Goal: Information Seeking & Learning: Learn about a topic

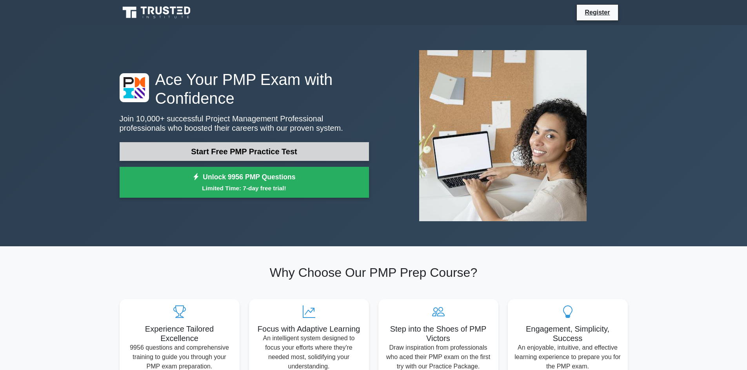
click at [289, 152] on link "Start Free PMP Practice Test" at bounding box center [244, 151] width 249 height 19
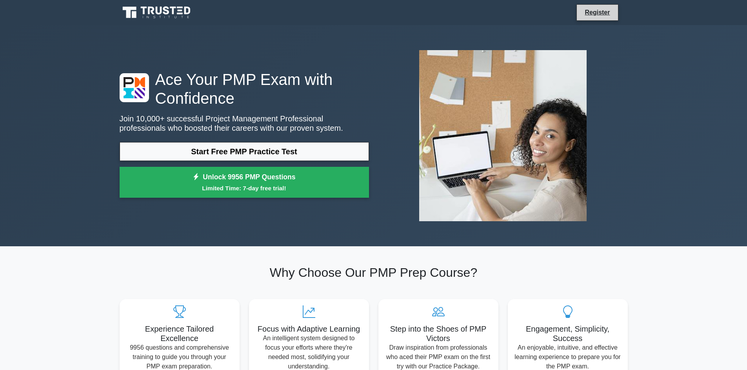
click at [595, 7] on li "Register" at bounding box center [597, 12] width 42 height 16
click at [593, 13] on link "Register" at bounding box center [597, 12] width 34 height 10
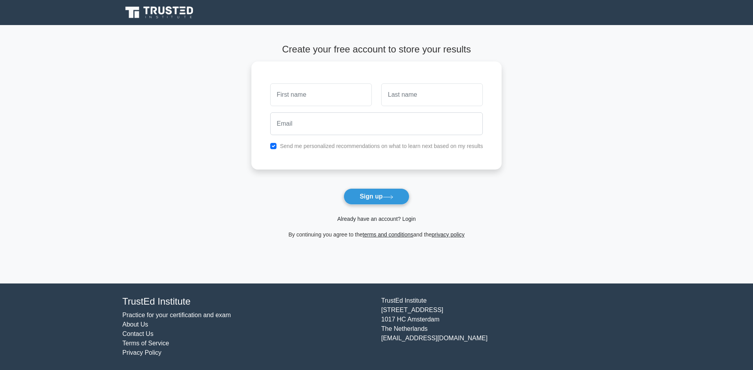
click at [399, 219] on link "Already have an account? Login" at bounding box center [376, 219] width 78 height 6
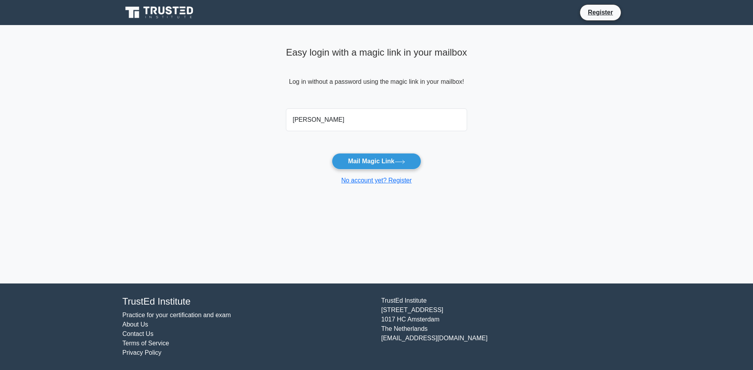
type input "lucaortu@gmail.com"
click at [365, 158] on button "Mail Magic Link" at bounding box center [376, 161] width 89 height 16
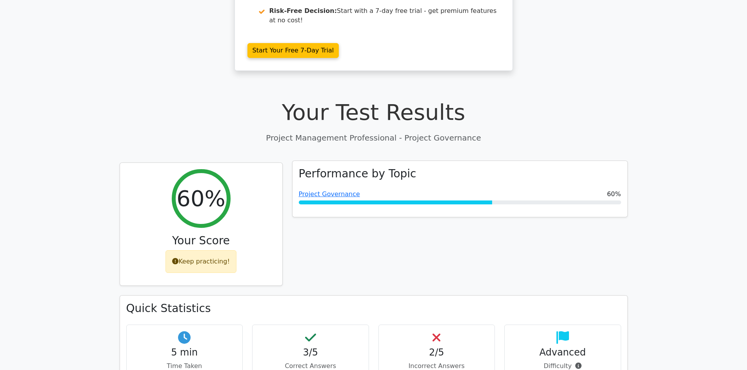
scroll to position [196, 0]
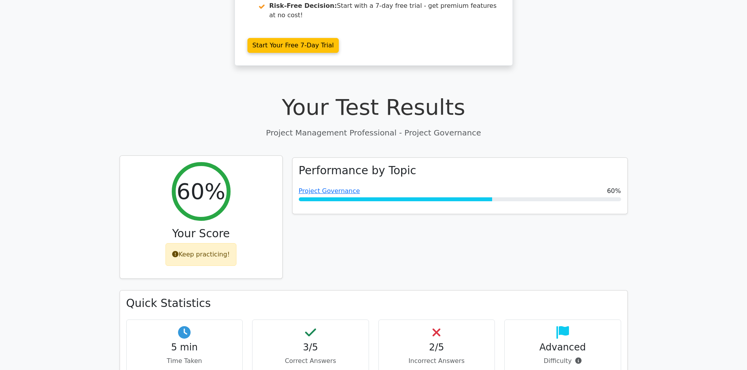
click at [205, 243] on div "Keep practicing!" at bounding box center [200, 254] width 71 height 23
click at [212, 243] on div "Keep practicing!" at bounding box center [200, 254] width 71 height 23
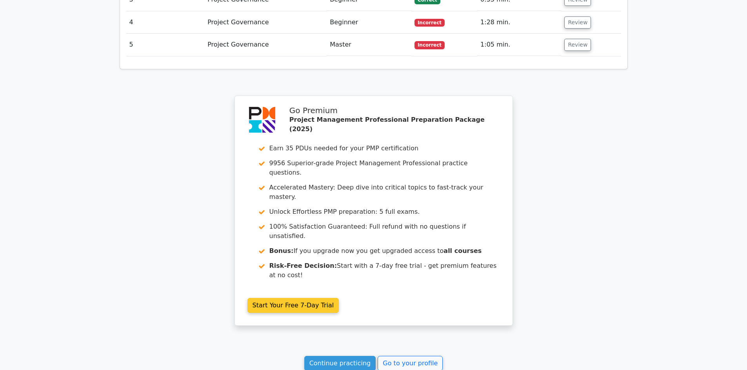
scroll to position [1012, 0]
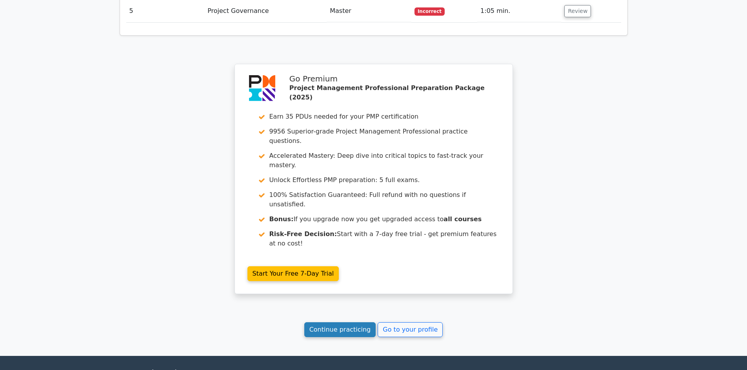
click at [347, 323] on link "Continue practicing" at bounding box center [340, 330] width 72 height 15
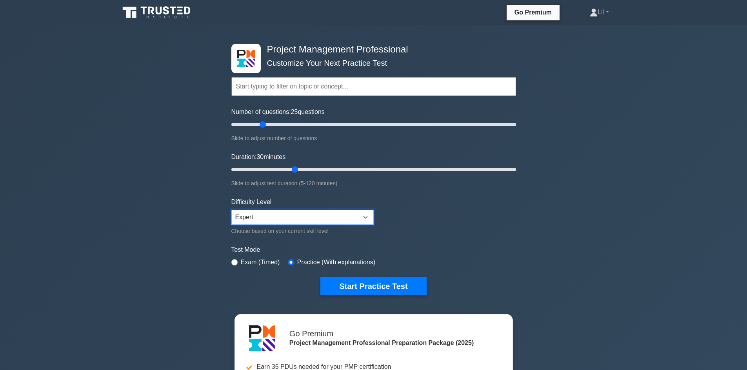
click at [324, 219] on select "Beginner Intermediate Expert" at bounding box center [302, 217] width 142 height 15
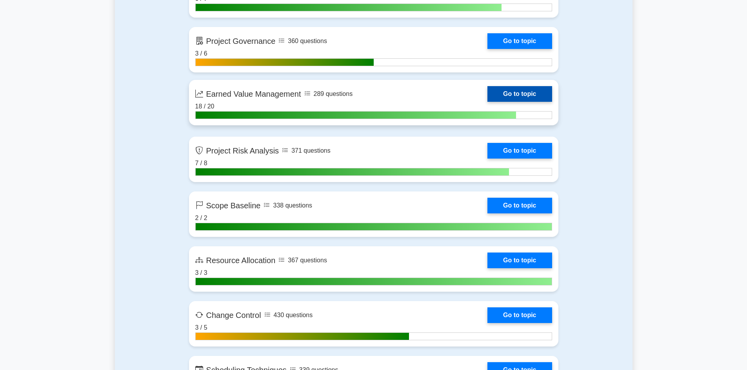
scroll to position [1450, 0]
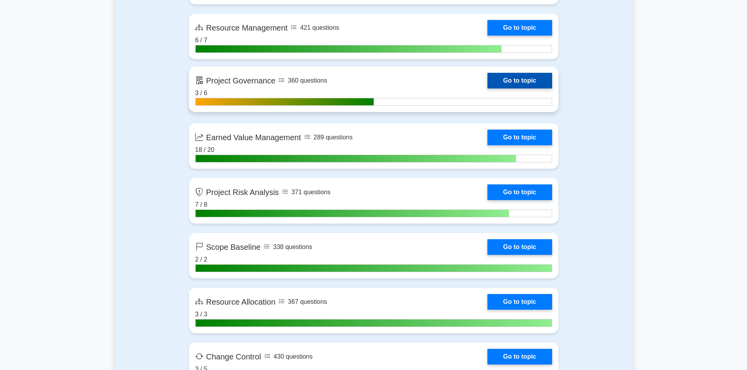
click at [502, 81] on link "Go to topic" at bounding box center [519, 81] width 64 height 16
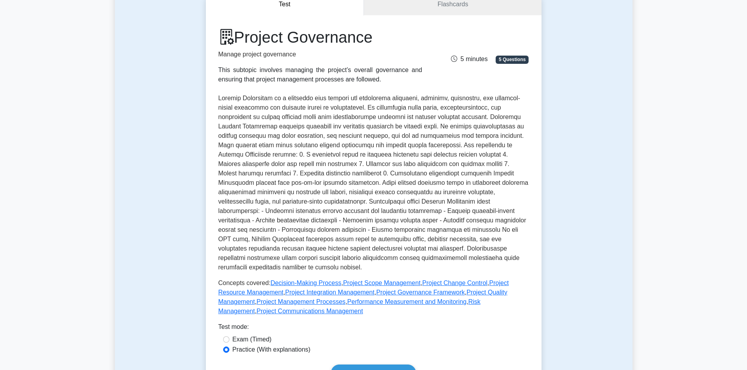
scroll to position [274, 0]
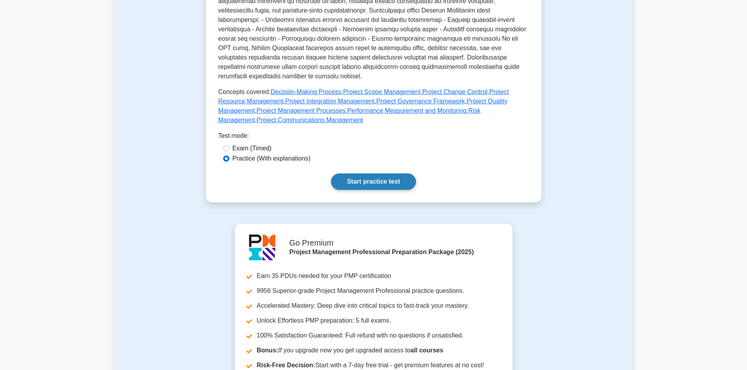
click at [357, 175] on link "Start practice test" at bounding box center [373, 182] width 85 height 16
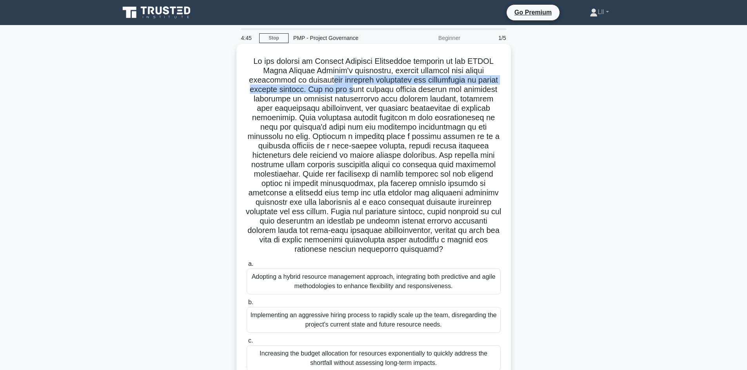
drag, startPoint x: 353, startPoint y: 82, endPoint x: 384, endPoint y: 89, distance: 32.3
click at [384, 89] on h5 ".spinner_0XTQ{transform-origin:center;animation:spinner_y6GP .75s linear infini…" at bounding box center [374, 155] width 256 height 198
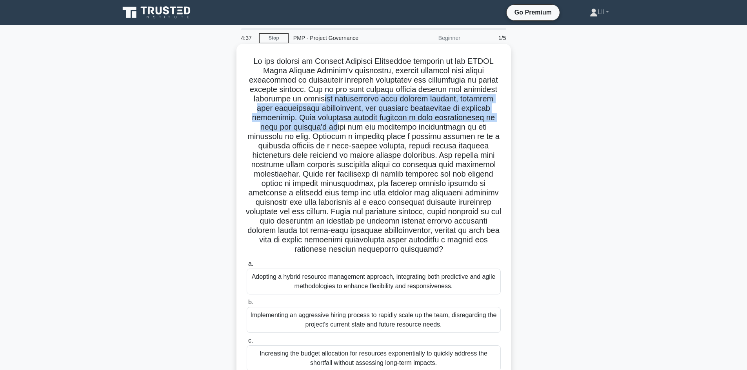
drag, startPoint x: 355, startPoint y: 99, endPoint x: 384, endPoint y: 126, distance: 39.1
click at [384, 126] on h5 ".spinner_0XTQ{transform-origin:center;animation:spinner_y6GP .75s linear infini…" at bounding box center [374, 155] width 256 height 198
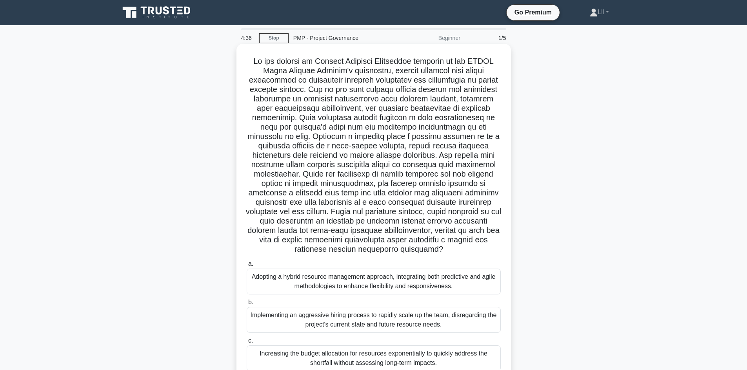
click at [451, 148] on h5 ".spinner_0XTQ{transform-origin:center;animation:spinner_y6GP .75s linear infini…" at bounding box center [374, 155] width 256 height 198
click at [364, 128] on h5 ".spinner_0XTQ{transform-origin:center;animation:spinner_y6GP .75s linear infini…" at bounding box center [374, 155] width 256 height 198
drag, startPoint x: 340, startPoint y: 138, endPoint x: 403, endPoint y: 139, distance: 63.1
click at [403, 139] on h5 ".spinner_0XTQ{transform-origin:center;animation:spinner_y6GP .75s linear infini…" at bounding box center [374, 155] width 256 height 198
click at [420, 140] on h5 ".spinner_0XTQ{transform-origin:center;animation:spinner_y6GP .75s linear infini…" at bounding box center [374, 155] width 256 height 198
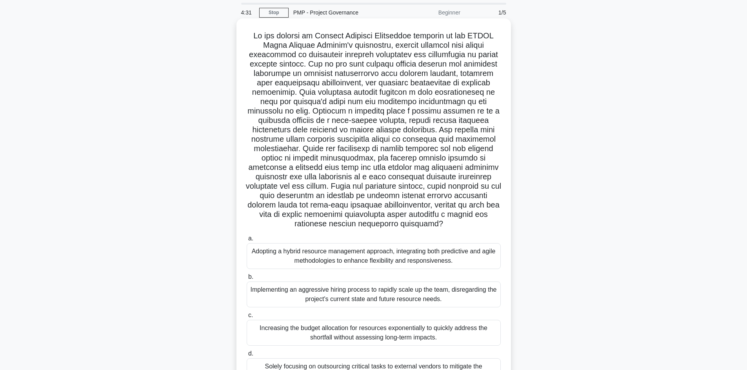
scroll to position [39, 0]
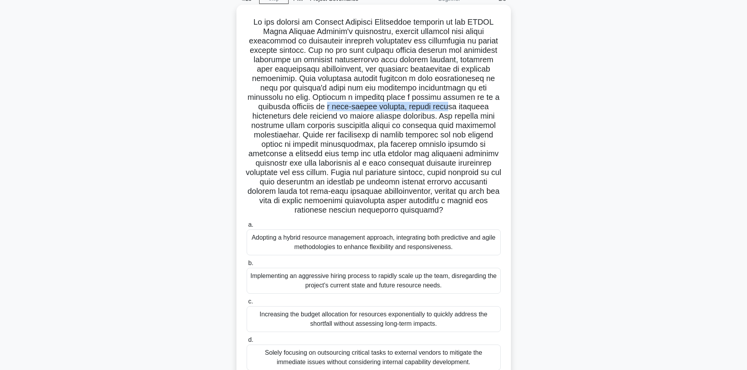
drag, startPoint x: 339, startPoint y: 110, endPoint x: 458, endPoint y: 110, distance: 118.8
click at [458, 110] on h5 ".spinner_0XTQ{transform-origin:center;animation:spinner_y6GP .75s linear infini…" at bounding box center [374, 116] width 256 height 198
click at [466, 110] on h5 ".spinner_0XTQ{transform-origin:center;animation:spinner_y6GP .75s linear infini…" at bounding box center [374, 116] width 256 height 198
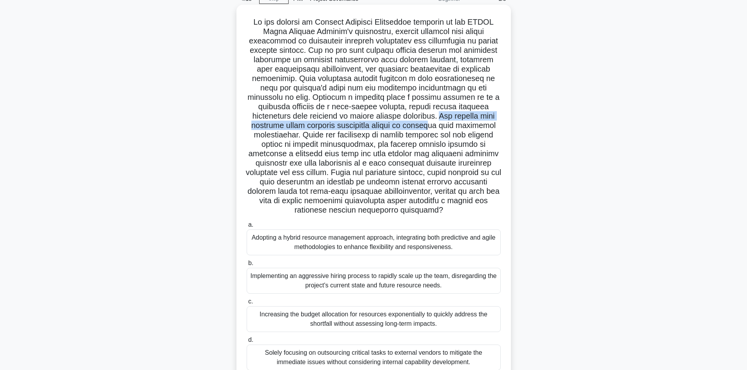
drag, startPoint x: 433, startPoint y: 117, endPoint x: 438, endPoint y: 125, distance: 9.7
click at [438, 125] on h5 ".spinner_0XTQ{transform-origin:center;animation:spinner_y6GP .75s linear infini…" at bounding box center [374, 116] width 256 height 198
click at [440, 128] on h5 ".spinner_0XTQ{transform-origin:center;animation:spinner_y6GP .75s linear infini…" at bounding box center [374, 116] width 256 height 198
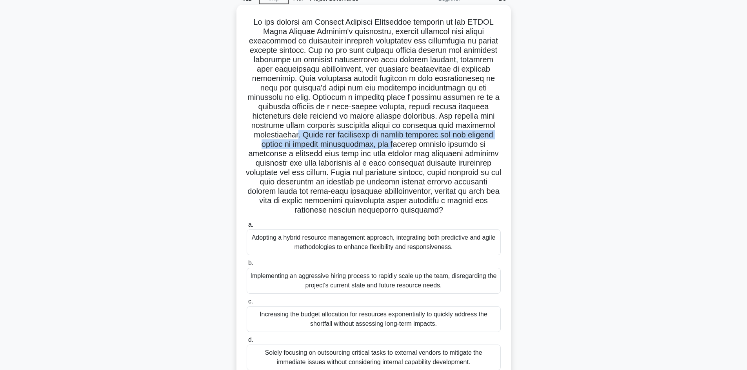
drag, startPoint x: 288, startPoint y: 133, endPoint x: 393, endPoint y: 148, distance: 105.3
click at [393, 148] on h5 ".spinner_0XTQ{transform-origin:center;animation:spinner_y6GP .75s linear infini…" at bounding box center [374, 116] width 256 height 198
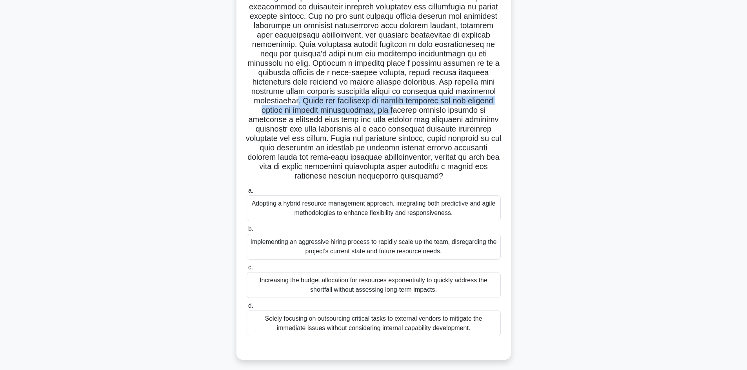
scroll to position [78, 0]
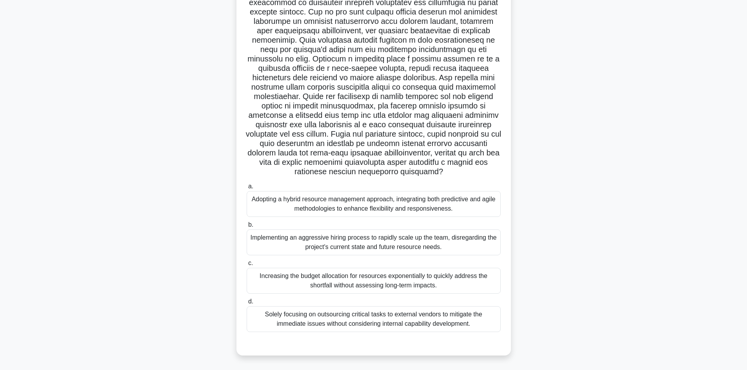
click at [483, 111] on h5 ".spinner_0XTQ{transform-origin:center;animation:spinner_y6GP .75s linear infini…" at bounding box center [374, 78] width 256 height 198
drag, startPoint x: 368, startPoint y: 116, endPoint x: 414, endPoint y: 115, distance: 46.6
click at [414, 115] on h5 ".spinner_0XTQ{transform-origin:center;animation:spinner_y6GP .75s linear infini…" at bounding box center [374, 78] width 256 height 198
click at [441, 113] on h5 ".spinner_0XTQ{transform-origin:center;animation:spinner_y6GP .75s linear infini…" at bounding box center [374, 78] width 256 height 198
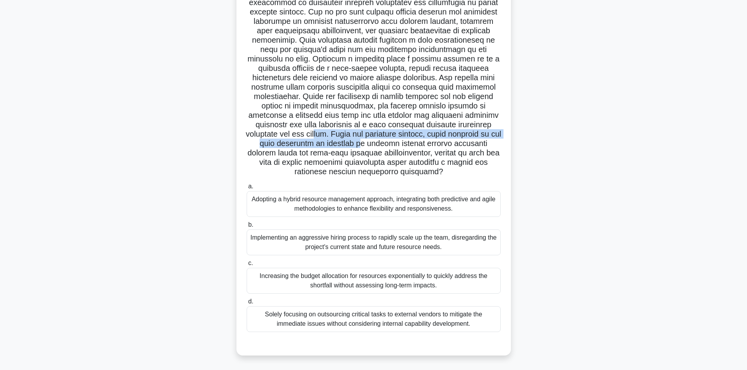
drag, startPoint x: 323, startPoint y: 132, endPoint x: 384, endPoint y: 141, distance: 62.2
click at [384, 141] on h5 ".spinner_0XTQ{transform-origin:center;animation:spinner_y6GP .75s linear infini…" at bounding box center [374, 78] width 256 height 198
click at [376, 146] on h5 ".spinner_0XTQ{transform-origin:center;animation:spinner_y6GP .75s linear infini…" at bounding box center [374, 78] width 256 height 198
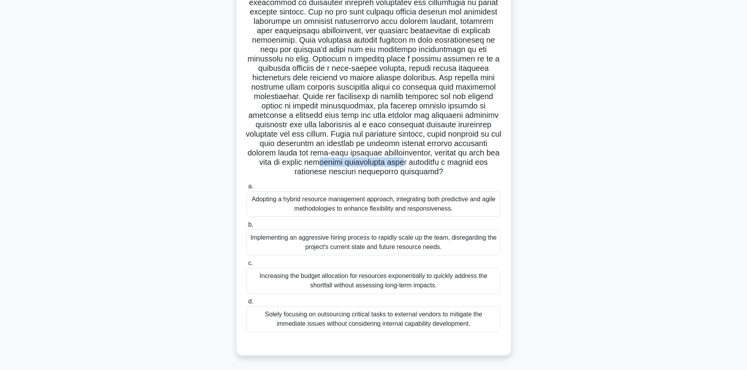
drag, startPoint x: 421, startPoint y: 161, endPoint x: 446, endPoint y: 161, distance: 24.3
click at [446, 161] on h5 ".spinner_0XTQ{transform-origin:center;animation:spinner_y6GP .75s linear infini…" at bounding box center [374, 78] width 256 height 198
click at [449, 164] on h5 ".spinner_0XTQ{transform-origin:center;animation:spinner_y6GP .75s linear infini…" at bounding box center [374, 78] width 256 height 198
click at [390, 209] on div "Adopting a hybrid resource management approach, integrating both predictive and…" at bounding box center [374, 204] width 254 height 26
click at [247, 189] on input "a. Adopting a hybrid resource management approach, integrating both predictive …" at bounding box center [247, 186] width 0 height 5
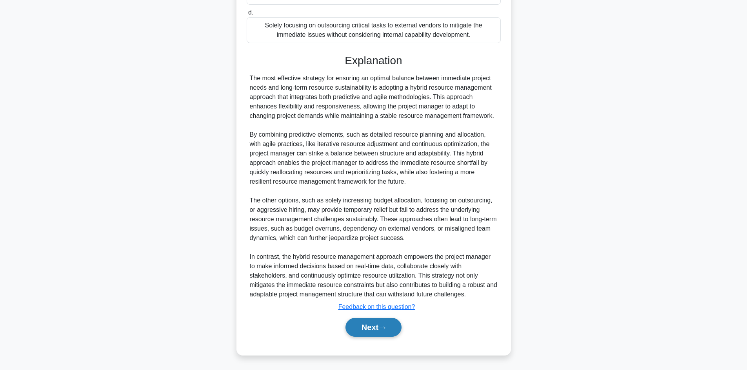
click at [366, 328] on button "Next" at bounding box center [373, 327] width 56 height 19
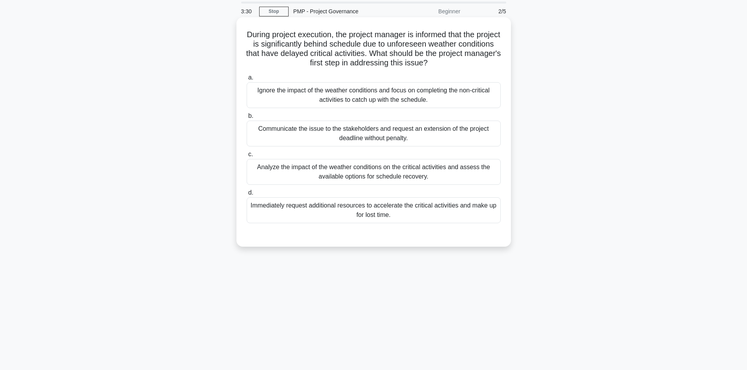
scroll to position [0, 0]
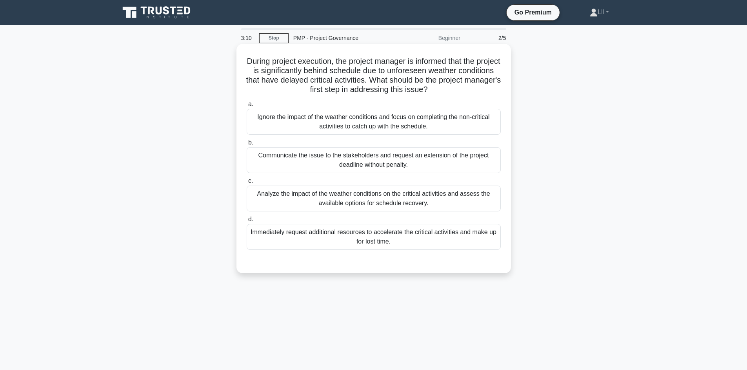
click at [390, 199] on div "Analyze the impact of the weather conditions on the critical activities and ass…" at bounding box center [374, 199] width 254 height 26
click at [247, 184] on input "c. Analyze the impact of the weather conditions on the critical activities and …" at bounding box center [247, 181] width 0 height 5
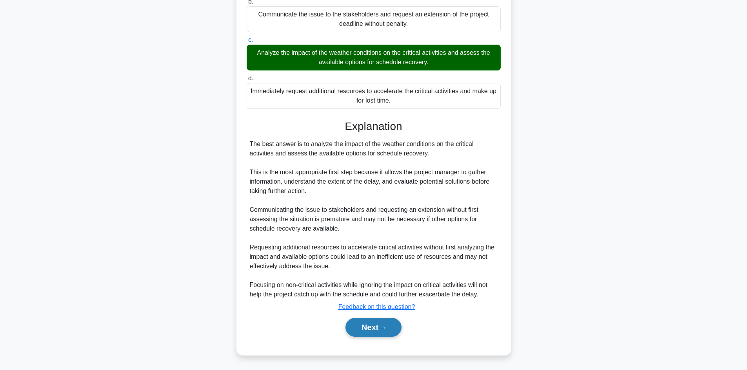
click at [388, 322] on button "Next" at bounding box center [373, 327] width 56 height 19
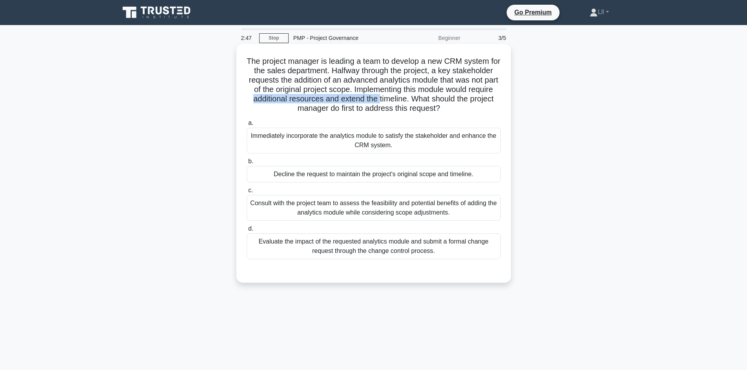
drag, startPoint x: 309, startPoint y: 103, endPoint x: 439, endPoint y: 103, distance: 129.7
click at [439, 103] on h5 "The project manager is leading a team to develop a new CRM system for the sales…" at bounding box center [374, 84] width 256 height 57
click at [448, 102] on h5 "The project manager is leading a team to develop a new CRM system for the sales…" at bounding box center [374, 84] width 256 height 57
drag, startPoint x: 390, startPoint y: 109, endPoint x: 474, endPoint y: 113, distance: 84.4
click at [474, 113] on h5 "The project manager is leading a team to develop a new CRM system for the sales…" at bounding box center [374, 84] width 256 height 57
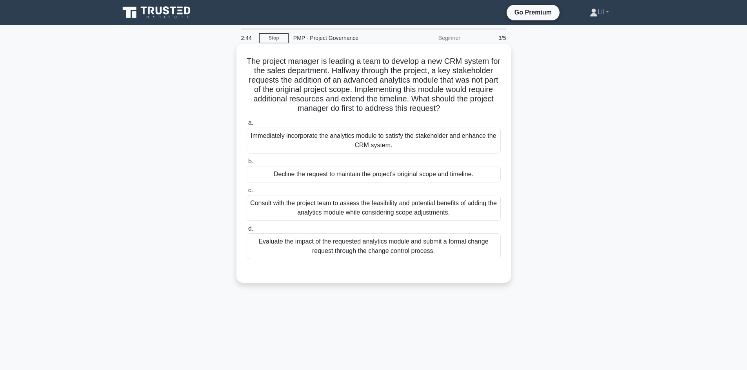
click at [479, 114] on div "The project manager is leading a team to develop a new CRM system for the sales…" at bounding box center [373, 163] width 268 height 233
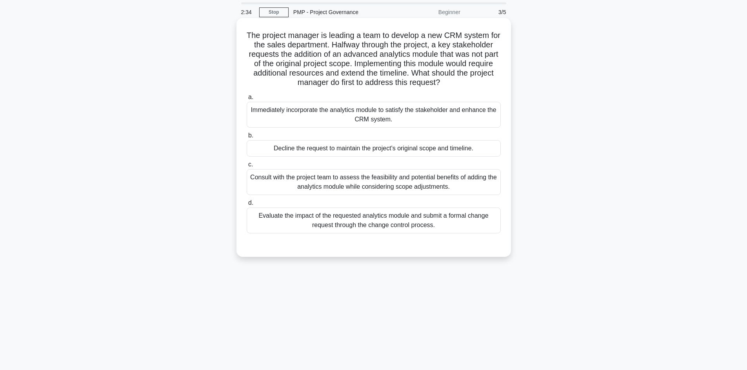
scroll to position [39, 0]
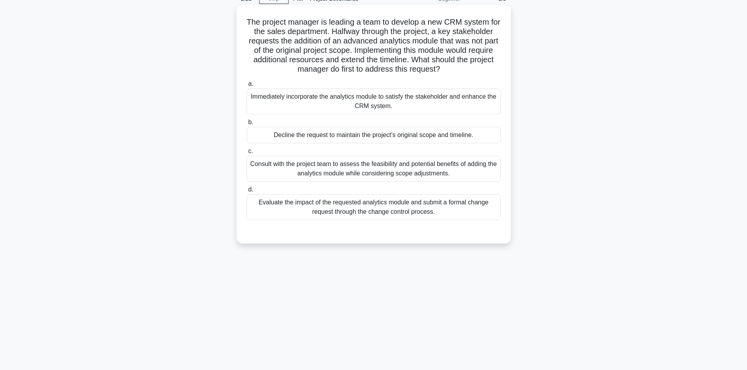
click at [439, 213] on div "Evaluate the impact of the requested analytics module and submit a formal chang…" at bounding box center [374, 207] width 254 height 26
click at [247, 192] on input "d. Evaluate the impact of the requested analytics module and submit a formal ch…" at bounding box center [247, 189] width 0 height 5
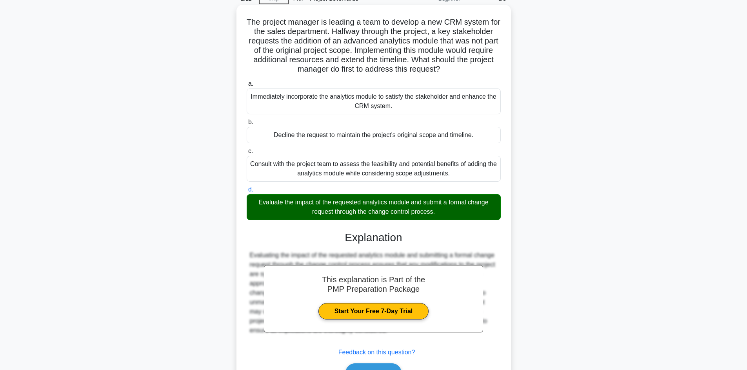
scroll to position [85, 0]
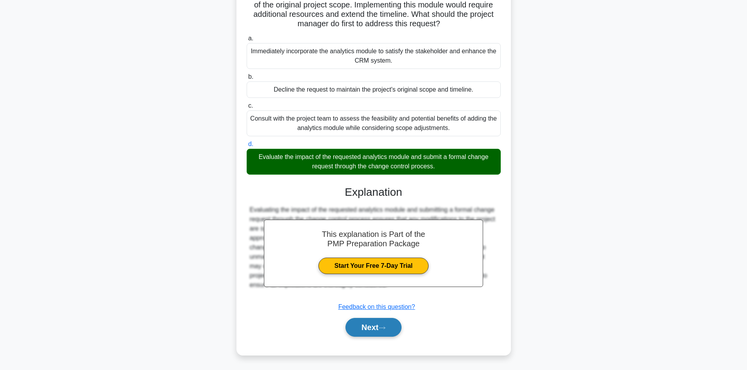
click at [369, 330] on button "Next" at bounding box center [373, 327] width 56 height 19
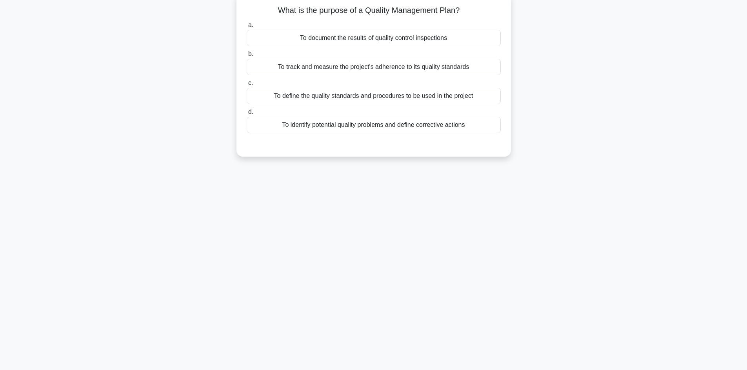
scroll to position [0, 0]
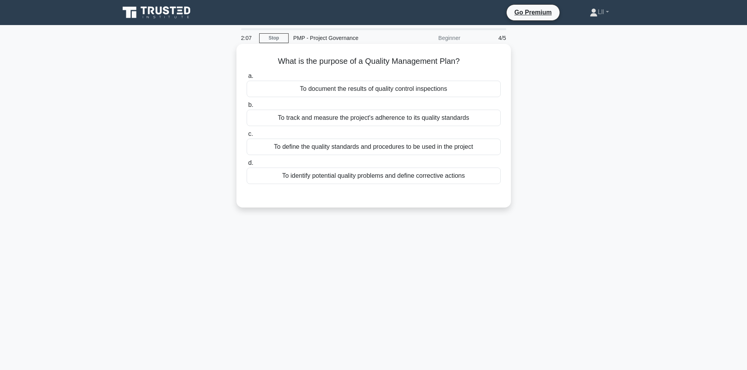
click at [412, 154] on div "To define the quality standards and procedures to be used in the project" at bounding box center [374, 147] width 254 height 16
click at [247, 137] on input "c. To define the quality standards and procedures to be used in the project" at bounding box center [247, 134] width 0 height 5
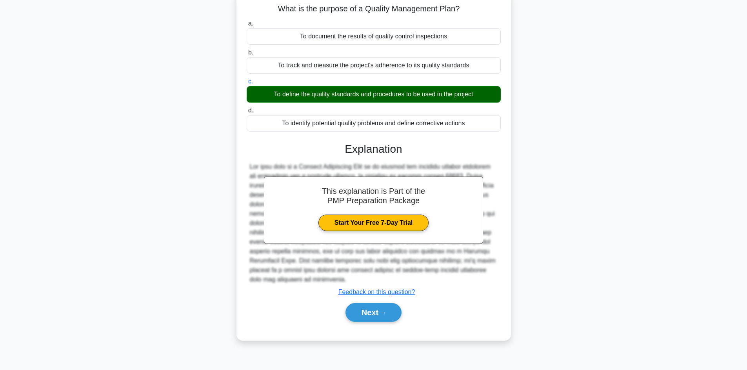
scroll to position [53, 0]
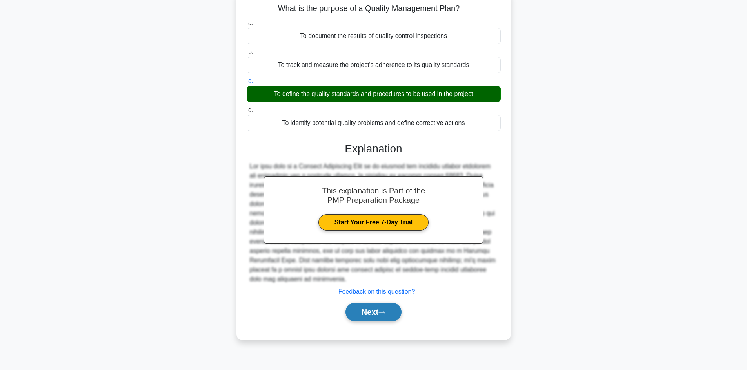
click at [384, 316] on button "Next" at bounding box center [373, 312] width 56 height 19
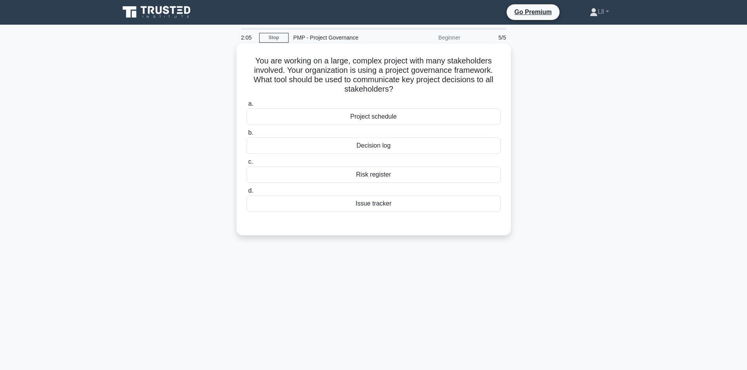
scroll to position [0, 0]
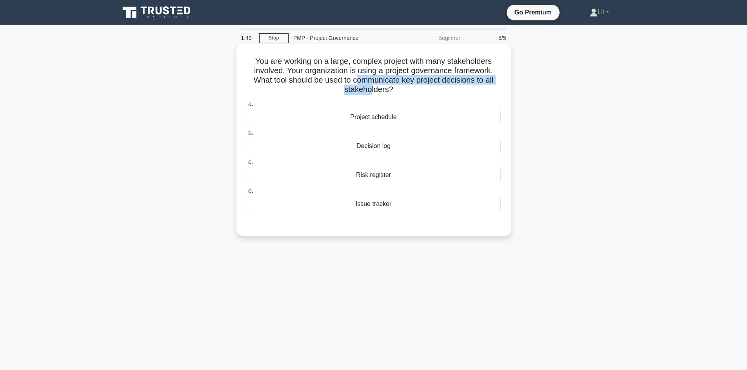
drag, startPoint x: 356, startPoint y: 77, endPoint x: 370, endPoint y: 87, distance: 16.9
click at [370, 87] on h5 "You are working on a large, complex project with many stakeholders involved. Yo…" at bounding box center [374, 75] width 256 height 38
click at [381, 90] on h5 "You are working on a large, complex project with many stakeholders involved. Yo…" at bounding box center [374, 75] width 256 height 38
drag, startPoint x: 392, startPoint y: 91, endPoint x: 246, endPoint y: 83, distance: 146.0
click at [246, 83] on h5 "You are working on a large, complex project with many stakeholders involved. Yo…" at bounding box center [374, 75] width 256 height 38
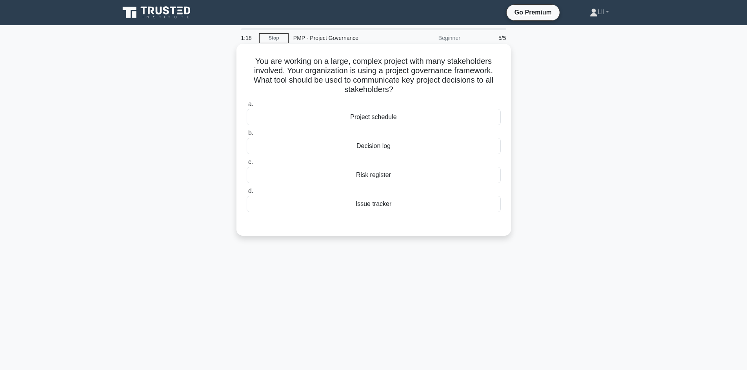
click at [389, 116] on div "Project schedule" at bounding box center [374, 117] width 254 height 16
click at [247, 107] on input "a. Project schedule" at bounding box center [247, 104] width 0 height 5
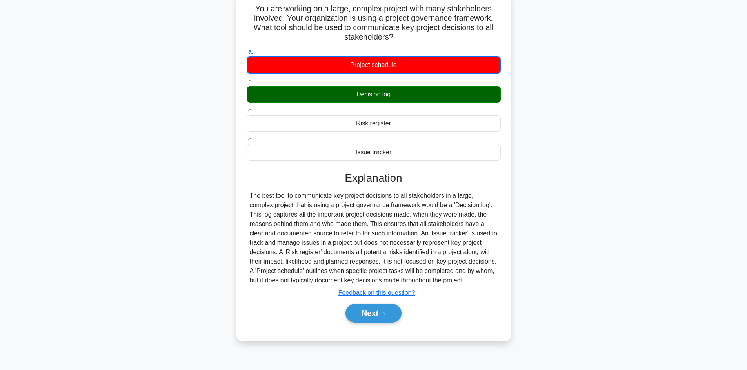
scroll to position [53, 0]
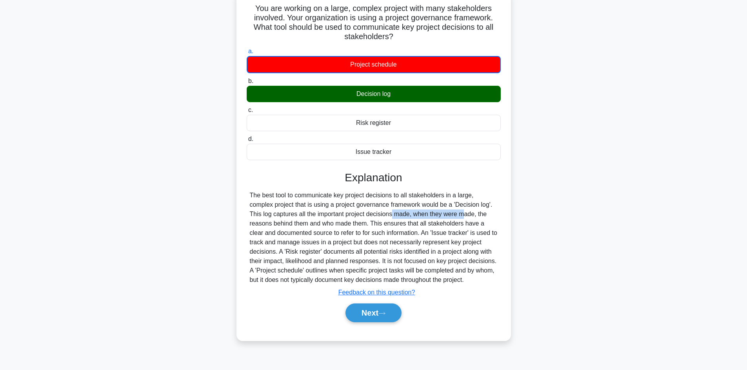
drag, startPoint x: 349, startPoint y: 216, endPoint x: 412, endPoint y: 216, distance: 62.7
click at [412, 216] on div "The best tool to communicate key project decisions to all stakeholders in a lar…" at bounding box center [374, 238] width 248 height 94
click at [424, 218] on div "The best tool to communicate key project decisions to all stakeholders in a lar…" at bounding box center [374, 238] width 248 height 94
click at [370, 314] on button "Next" at bounding box center [373, 313] width 56 height 19
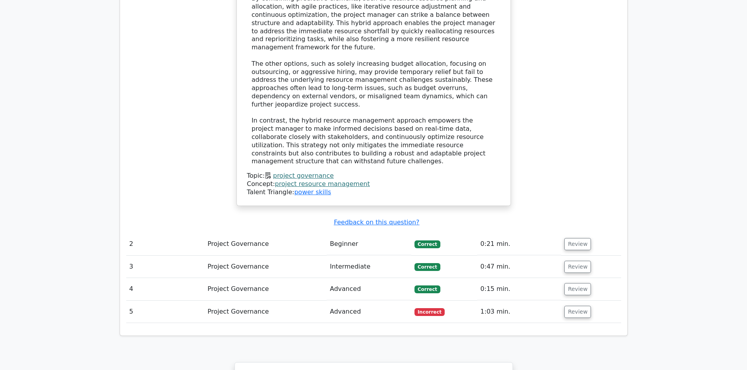
scroll to position [1372, 0]
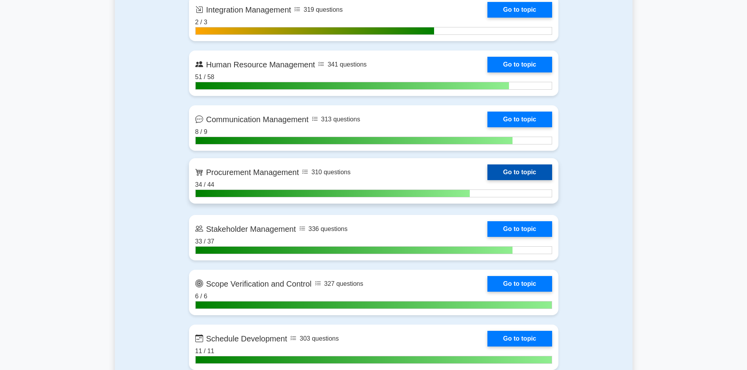
scroll to position [862, 0]
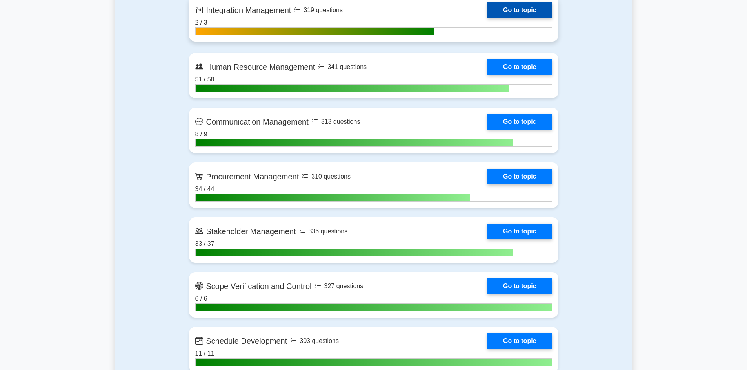
click at [533, 15] on link "Go to topic" at bounding box center [519, 10] width 64 height 16
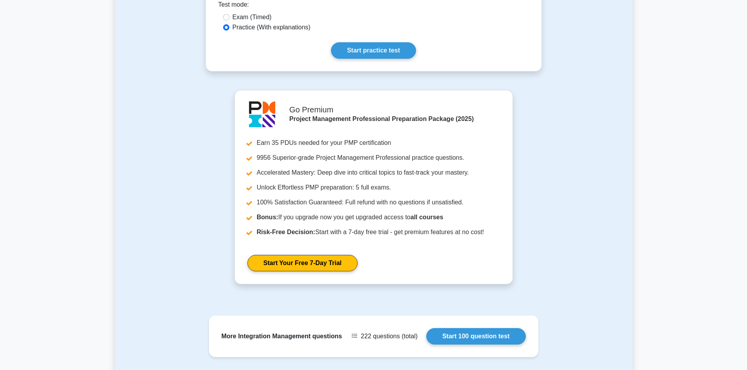
scroll to position [353, 0]
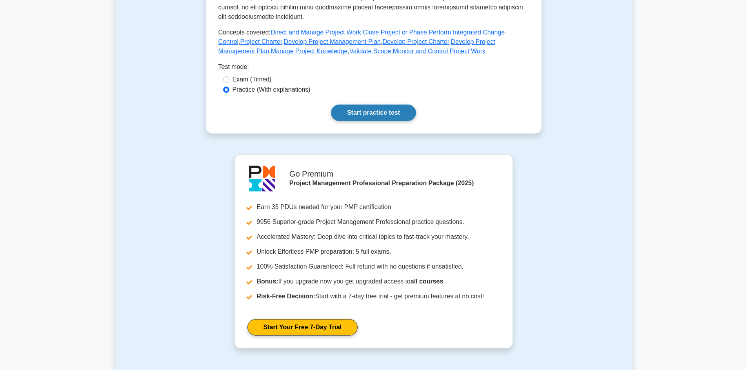
click at [394, 116] on link "Start practice test" at bounding box center [373, 113] width 85 height 16
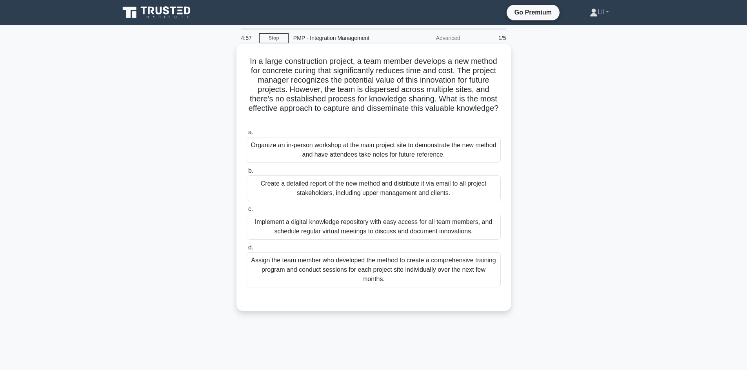
click at [363, 64] on h5 "In a large construction project, a team member develops a new method for concre…" at bounding box center [374, 89] width 256 height 67
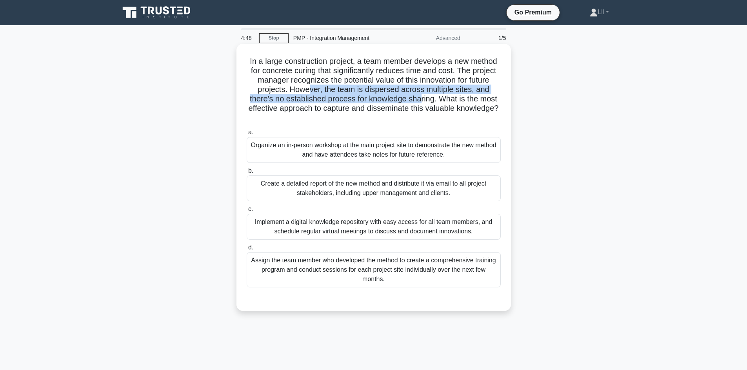
drag, startPoint x: 309, startPoint y: 90, endPoint x: 421, endPoint y: 102, distance: 112.4
click at [421, 102] on h5 "In a large construction project, a team member develops a new method for concre…" at bounding box center [374, 89] width 256 height 67
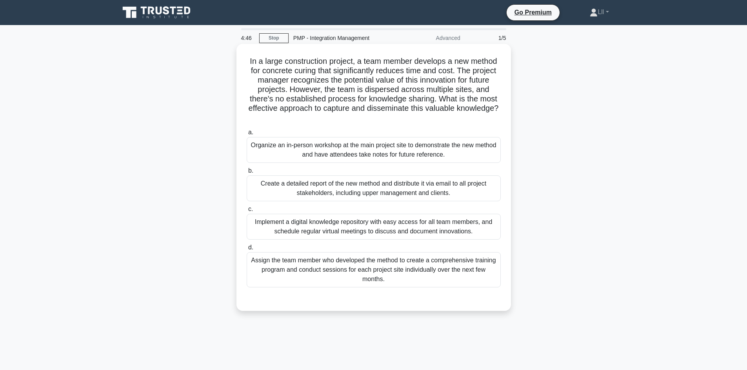
click at [434, 100] on h5 "In a large construction project, a team member develops a new method for concre…" at bounding box center [374, 89] width 256 height 67
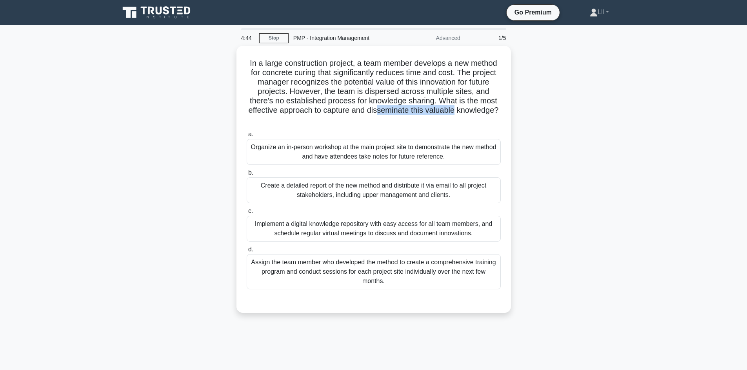
drag, startPoint x: 401, startPoint y: 109, endPoint x: 512, endPoint y: 108, distance: 110.5
click at [512, 108] on div "In a large construction project, a team member develops a new method for concre…" at bounding box center [373, 184] width 517 height 277
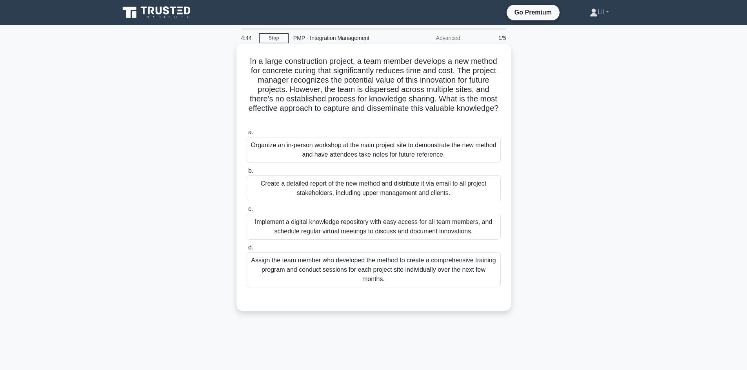
click at [504, 120] on div "In a large construction project, a team member develops a new method for concre…" at bounding box center [373, 177] width 268 height 261
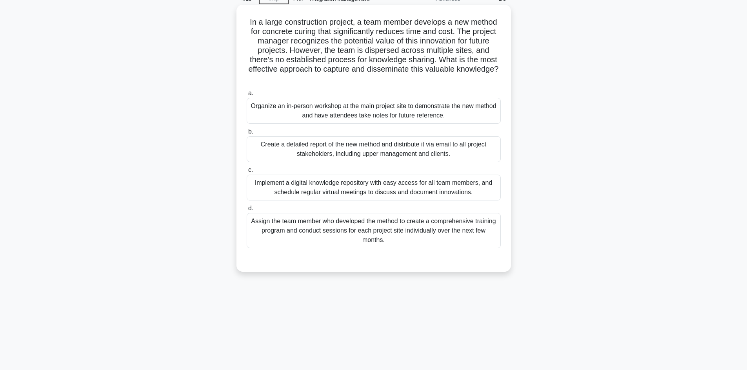
click at [361, 190] on div "Implement a digital knowledge repository with easy access for all team members,…" at bounding box center [374, 188] width 254 height 26
click at [247, 173] on input "c. Implement a digital knowledge repository with easy access for all team membe…" at bounding box center [247, 170] width 0 height 5
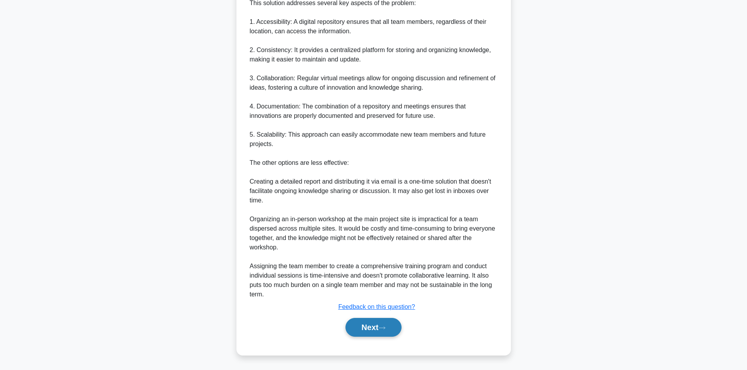
click at [389, 324] on button "Next" at bounding box center [373, 327] width 56 height 19
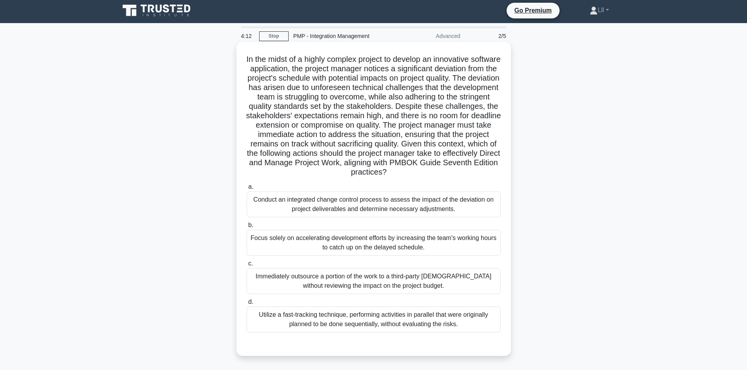
scroll to position [0, 0]
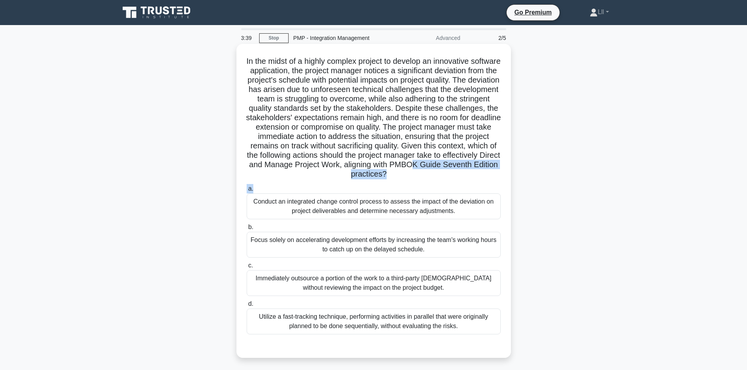
drag, startPoint x: 340, startPoint y: 179, endPoint x: 408, endPoint y: 189, distance: 68.5
click at [408, 189] on div "In the midst of a highly complex project to develop an innovative software appl…" at bounding box center [373, 201] width 268 height 308
click at [397, 181] on div "In the midst of a highly complex project to develop an innovative software appl…" at bounding box center [373, 201] width 268 height 308
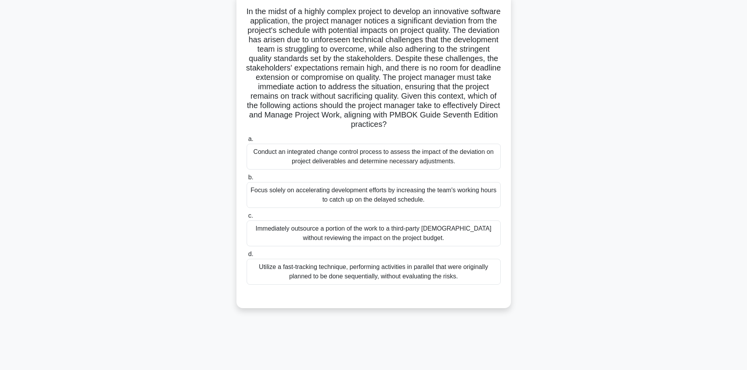
scroll to position [53, 0]
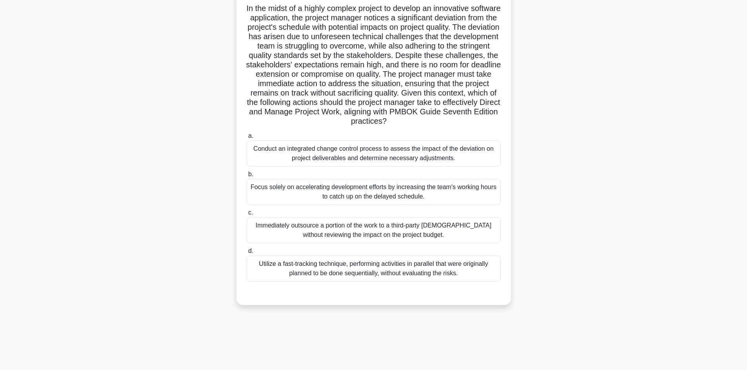
click at [357, 159] on div "Conduct an integrated change control process to assess the impact of the deviat…" at bounding box center [374, 154] width 254 height 26
click at [247, 139] on input "a. Conduct an integrated change control process to assess the impact of the dev…" at bounding box center [247, 136] width 0 height 5
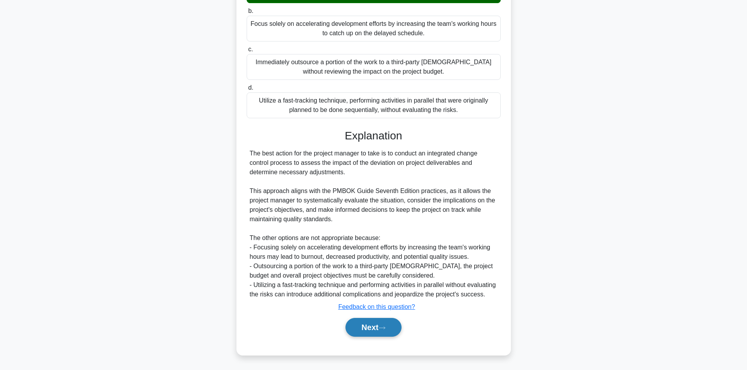
click at [388, 322] on button "Next" at bounding box center [373, 327] width 56 height 19
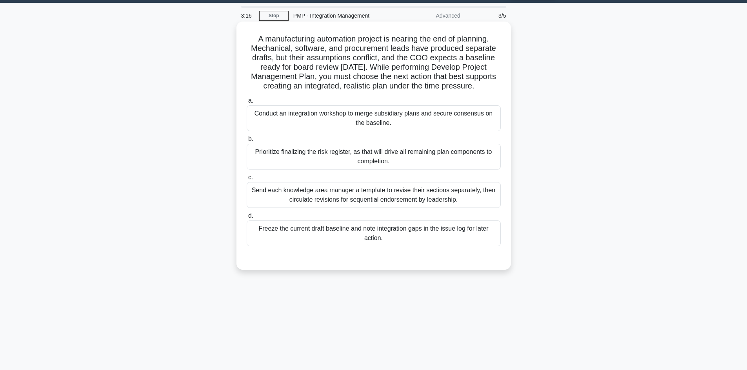
scroll to position [0, 0]
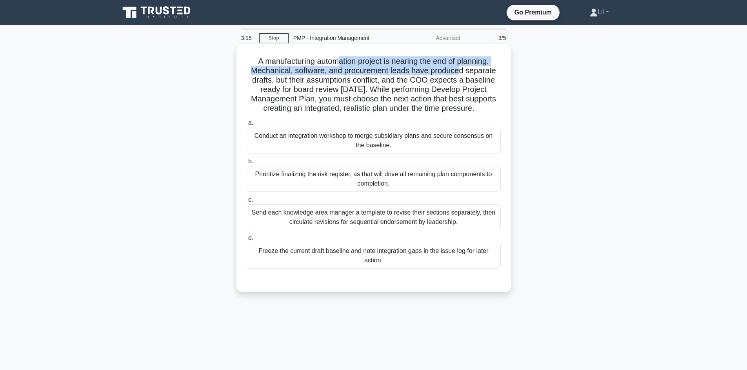
drag, startPoint x: 430, startPoint y: 67, endPoint x: 461, endPoint y: 67, distance: 31.7
click at [461, 67] on h5 "A manufacturing automation project is nearing the end of planning. Mechanical, …" at bounding box center [374, 84] width 256 height 57
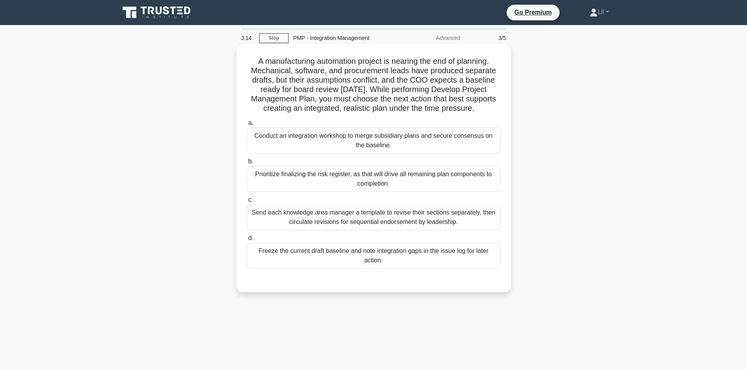
click at [471, 89] on h5 "A manufacturing automation project is nearing the end of planning. Mechanical, …" at bounding box center [374, 84] width 256 height 57
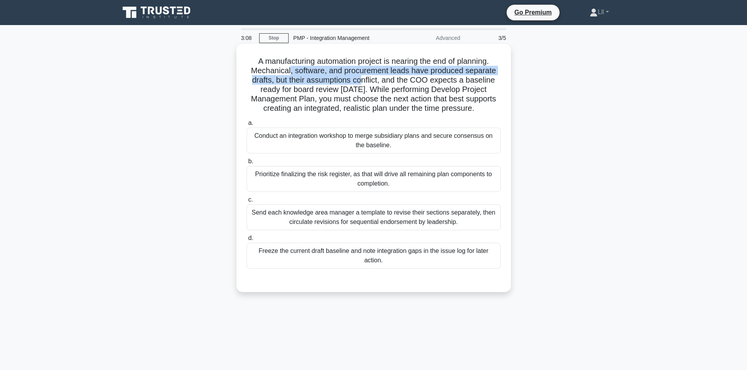
drag, startPoint x: 289, startPoint y: 76, endPoint x: 361, endPoint y: 80, distance: 71.9
click at [361, 80] on h5 "A manufacturing automation project is nearing the end of planning. Mechanical, …" at bounding box center [374, 84] width 256 height 57
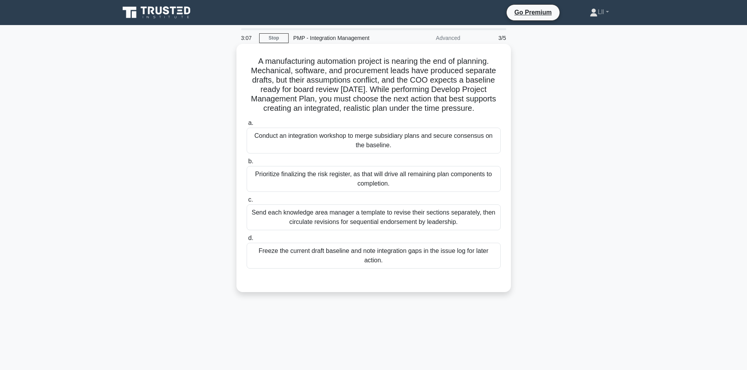
click at [417, 88] on h5 "A manufacturing automation project is nearing the end of planning. Mechanical, …" at bounding box center [374, 84] width 256 height 57
drag, startPoint x: 294, startPoint y: 78, endPoint x: 387, endPoint y: 84, distance: 93.8
click at [387, 84] on h5 "A manufacturing automation project is nearing the end of planning. Mechanical, …" at bounding box center [374, 84] width 256 height 57
click at [400, 82] on h5 "A manufacturing automation project is nearing the end of planning. Mechanical, …" at bounding box center [374, 84] width 256 height 57
drag, startPoint x: 312, startPoint y: 102, endPoint x: 477, endPoint y: 110, distance: 165.2
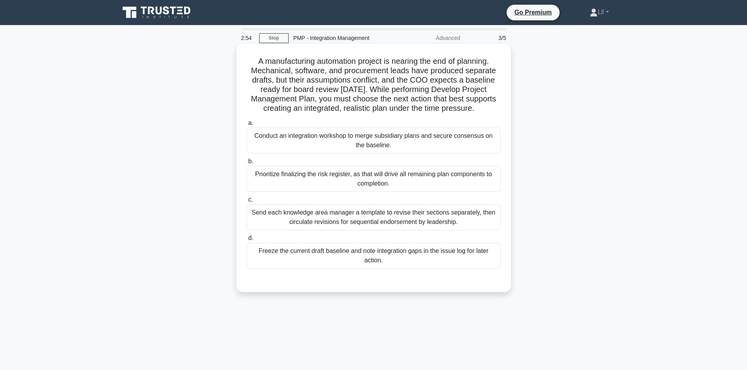
click at [455, 114] on h5 "A manufacturing automation project is nearing the end of planning. Mechanical, …" at bounding box center [374, 84] width 256 height 57
click at [477, 109] on h5 "A manufacturing automation project is nearing the end of planning. Mechanical, …" at bounding box center [374, 84] width 256 height 57
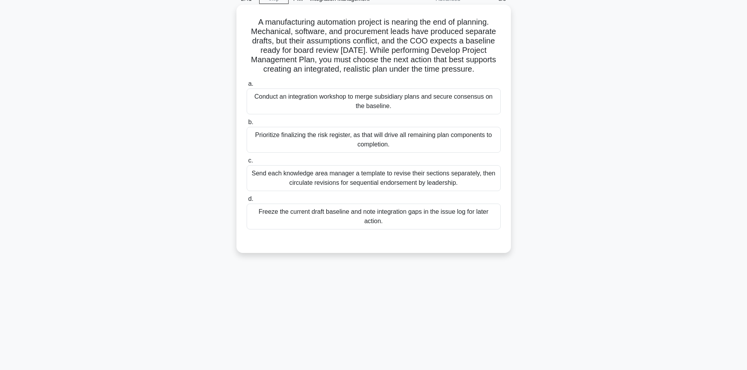
click at [381, 105] on div "Conduct an integration workshop to merge subsidiary plans and secure consensus …" at bounding box center [374, 102] width 254 height 26
click at [247, 87] on input "a. Conduct an integration workshop to merge subsidiary plans and secure consens…" at bounding box center [247, 84] width 0 height 5
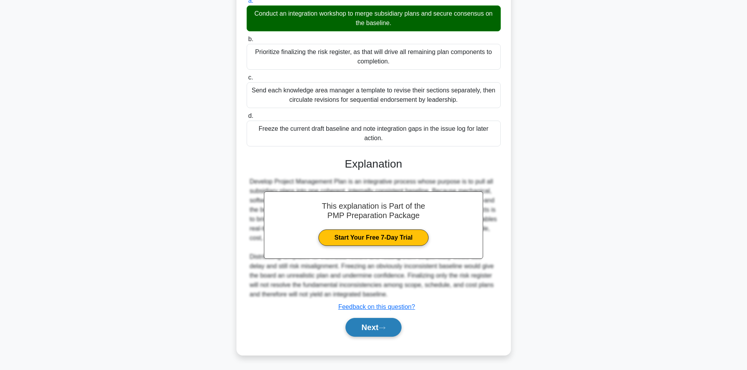
click at [392, 334] on button "Next" at bounding box center [373, 327] width 56 height 19
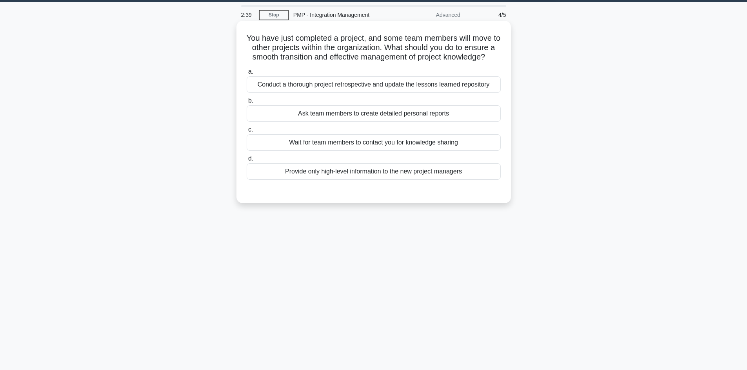
scroll to position [0, 0]
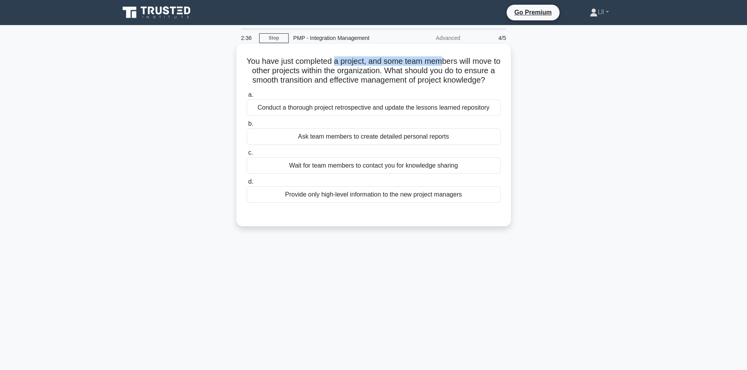
drag, startPoint x: 338, startPoint y: 59, endPoint x: 448, endPoint y: 63, distance: 110.2
click at [448, 63] on h5 "You have just completed a project, and some team members will move to other pro…" at bounding box center [374, 70] width 256 height 29
click at [478, 68] on h5 "You have just completed a project, and some team members will move to other pro…" at bounding box center [374, 70] width 256 height 29
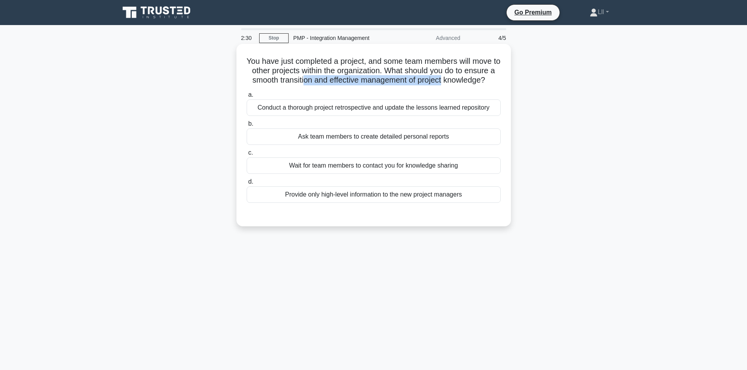
drag, startPoint x: 344, startPoint y: 81, endPoint x: 493, endPoint y: 83, distance: 148.6
click at [493, 83] on h5 "You have just completed a project, and some team members will move to other pro…" at bounding box center [374, 70] width 256 height 29
click at [492, 85] on h5 "You have just completed a project, and some team members will move to other pro…" at bounding box center [374, 70] width 256 height 29
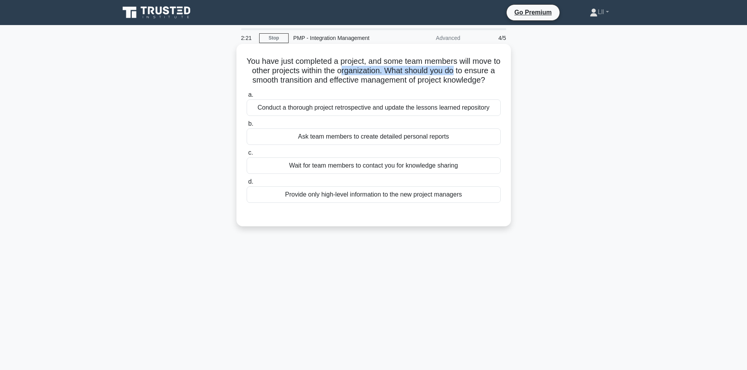
drag, startPoint x: 360, startPoint y: 71, endPoint x: 478, endPoint y: 76, distance: 117.7
click at [478, 76] on h5 "You have just completed a project, and some team members will move to other pro…" at bounding box center [374, 70] width 256 height 29
click at [471, 83] on h5 "You have just completed a project, and some team members will move to other pro…" at bounding box center [374, 70] width 256 height 29
click at [429, 116] on div "Conduct a thorough project retrospective and update the lessons learned reposit…" at bounding box center [374, 108] width 254 height 16
click at [247, 98] on input "a. Conduct a thorough project retrospective and update the lessons learned repo…" at bounding box center [247, 94] width 0 height 5
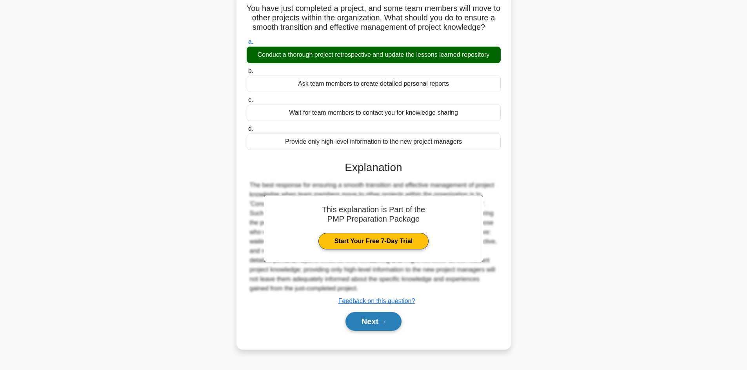
click at [389, 330] on button "Next" at bounding box center [373, 321] width 56 height 19
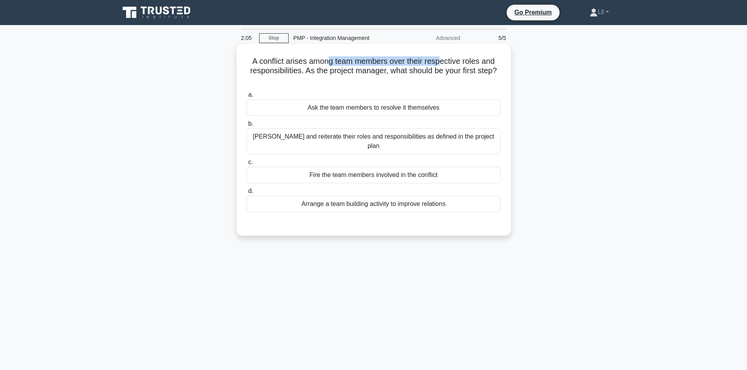
drag, startPoint x: 329, startPoint y: 59, endPoint x: 441, endPoint y: 63, distance: 112.2
click at [441, 63] on h5 "A conflict arises among team members over their respective roles and responsibi…" at bounding box center [374, 70] width 256 height 29
click at [469, 73] on h5 "A conflict arises among team members over their respective roles and responsibi…" at bounding box center [374, 70] width 256 height 29
drag, startPoint x: 347, startPoint y: 73, endPoint x: 504, endPoint y: 73, distance: 157.6
click at [504, 73] on div "A conflict arises among team members over their respective roles and responsibi…" at bounding box center [373, 140] width 268 height 186
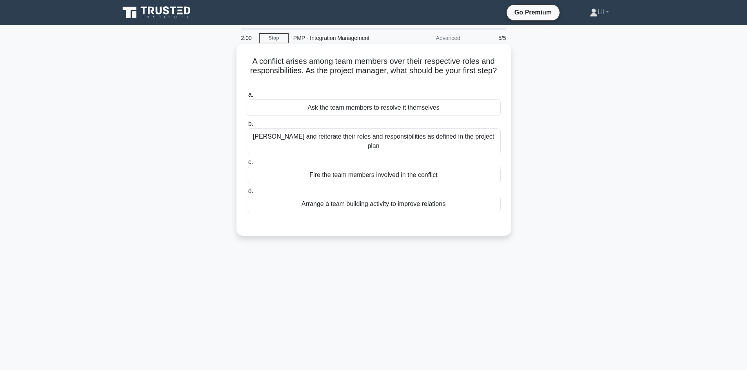
click at [471, 82] on h5 "A conflict arises among team members over their respective roles and responsibi…" at bounding box center [374, 70] width 256 height 29
click at [395, 71] on h5 "A conflict arises among team members over their respective roles and responsibi…" at bounding box center [374, 70] width 256 height 29
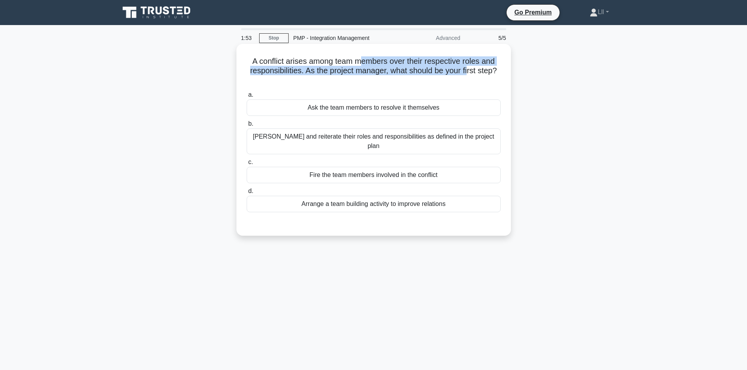
drag, startPoint x: 361, startPoint y: 63, endPoint x: 470, endPoint y: 67, distance: 108.3
click at [470, 67] on h5 "A conflict arises among team members over their respective roles and responsibi…" at bounding box center [374, 70] width 256 height 29
click at [471, 68] on h5 "A conflict arises among team members over their respective roles and responsibi…" at bounding box center [374, 70] width 256 height 29
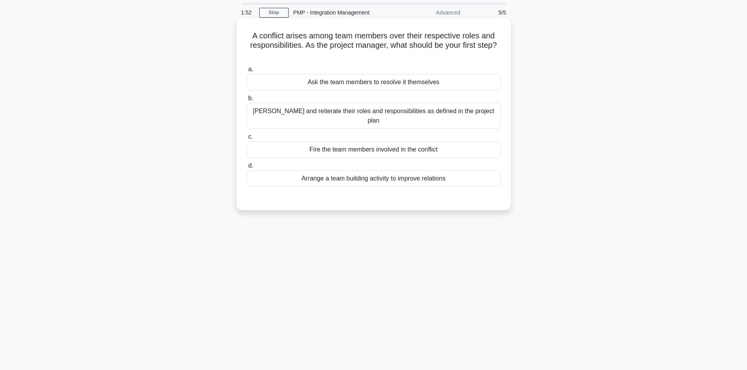
scroll to position [39, 0]
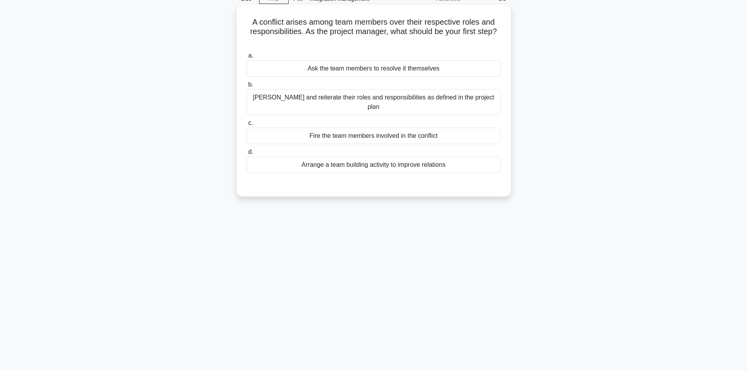
click at [393, 100] on div "Clarify and reiterate their roles and responsibilities as defined in the projec…" at bounding box center [374, 102] width 254 height 26
click at [247, 87] on input "b. Clarify and reiterate their roles and responsibilities as defined in the pro…" at bounding box center [247, 84] width 0 height 5
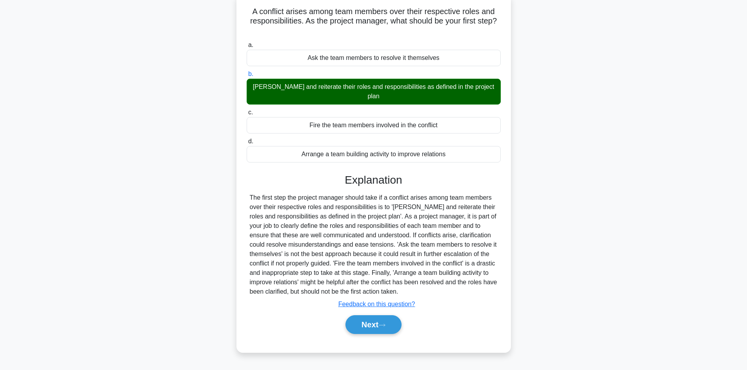
scroll to position [53, 0]
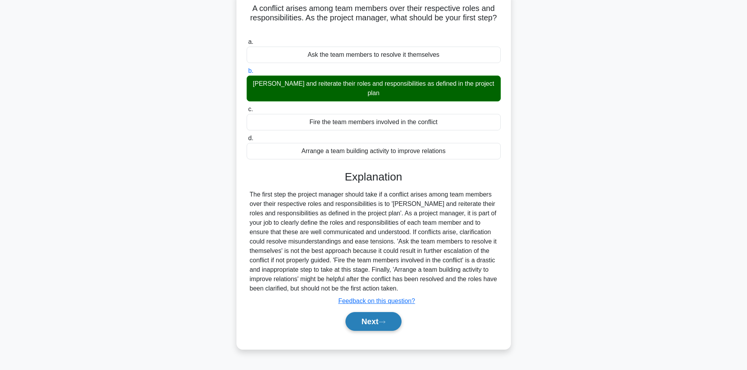
click at [371, 312] on button "Next" at bounding box center [373, 321] width 56 height 19
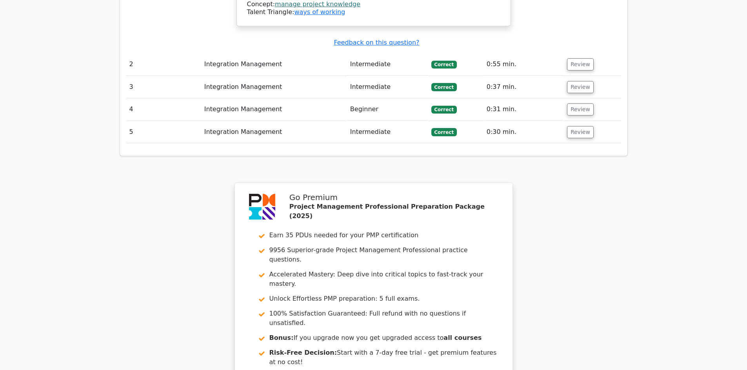
scroll to position [1333, 0]
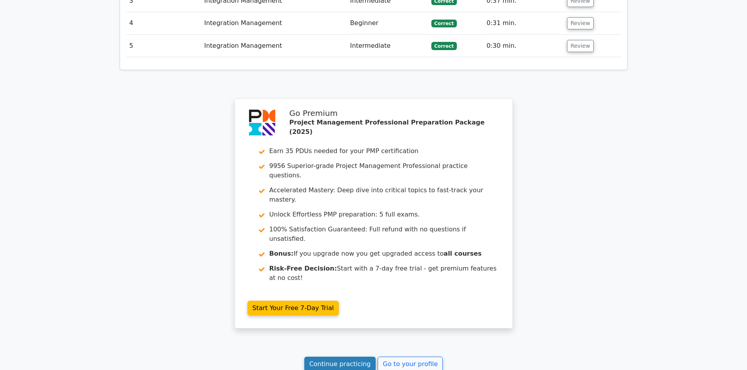
click at [341, 357] on link "Continue practicing" at bounding box center [340, 364] width 72 height 15
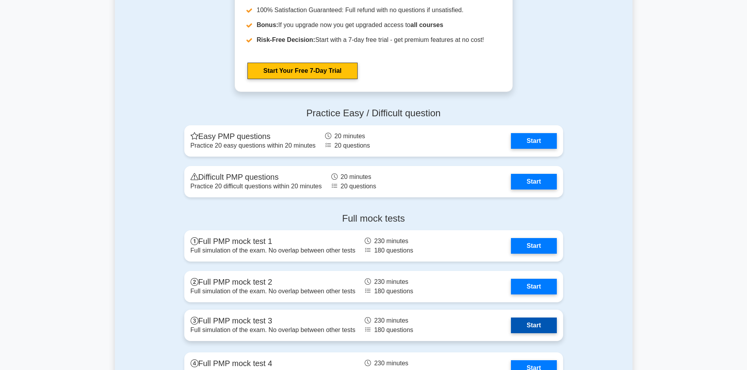
scroll to position [2939, 0]
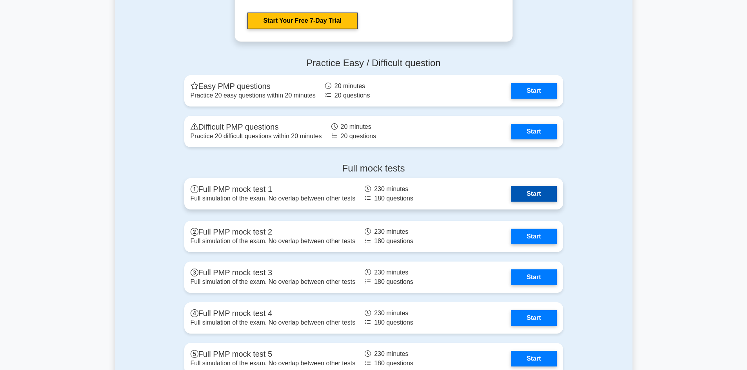
click at [527, 194] on link "Start" at bounding box center [533, 194] width 45 height 16
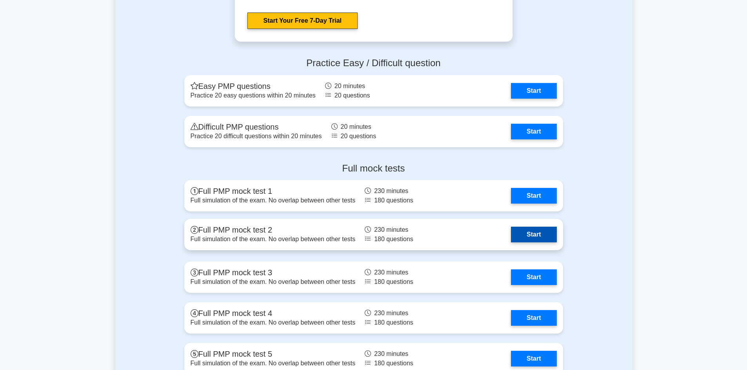
scroll to position [2979, 0]
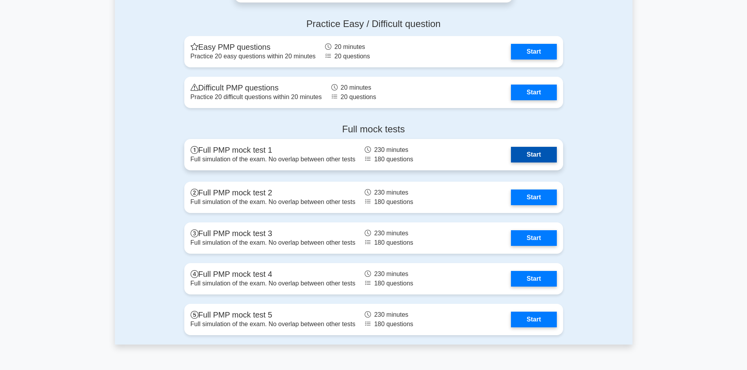
click at [527, 158] on link "Start" at bounding box center [533, 155] width 45 height 16
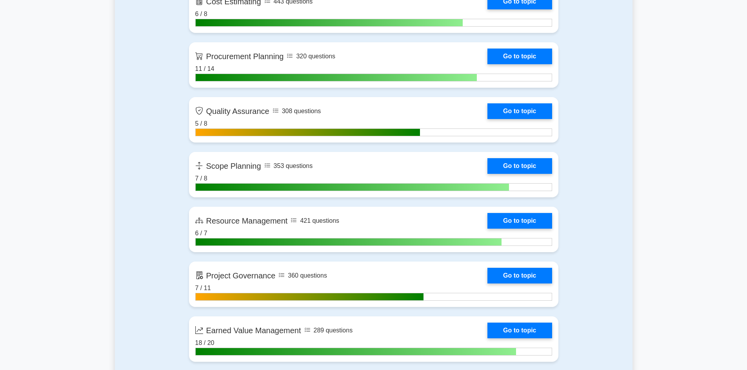
scroll to position [1215, 0]
